Goal: Check status

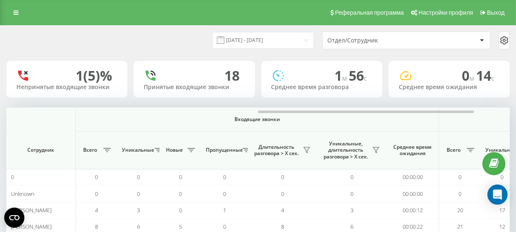
scroll to position [0, 586]
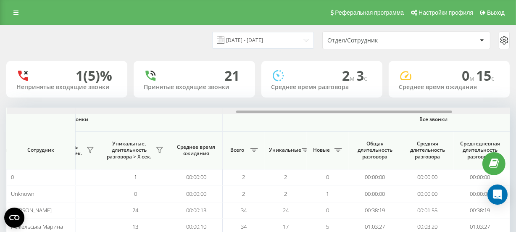
scroll to position [0, 547]
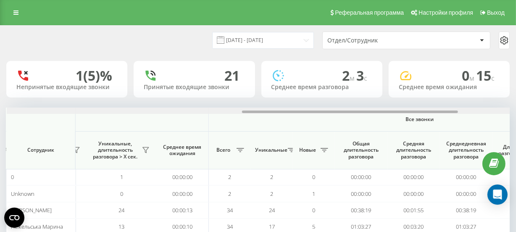
drag, startPoint x: 217, startPoint y: 113, endPoint x: 452, endPoint y: 103, distance: 235.4
click at [452, 103] on div "[DATE] - [DATE] Отдел/Сотрудник 1 (5)% Непринятые входящие звонки 21 Принятые в…" at bounding box center [257, 159] width 503 height 267
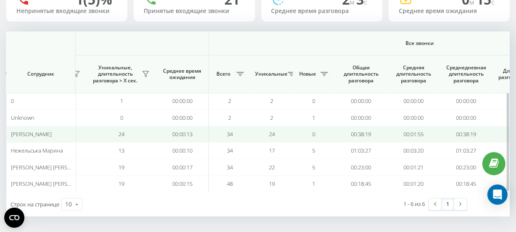
scroll to position [0, 0]
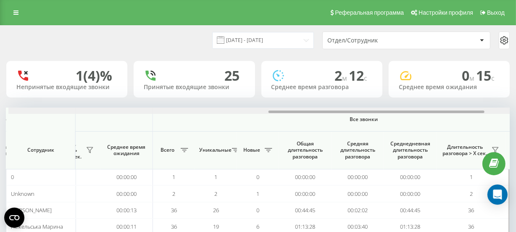
scroll to position [0, 606]
drag, startPoint x: 201, startPoint y: 111, endPoint x: 461, endPoint y: 112, distance: 260.3
click at [461, 112] on div at bounding box center [374, 111] width 216 height 3
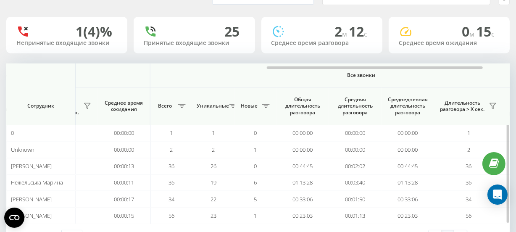
scroll to position [76, 0]
